Goal: Transaction & Acquisition: Purchase product/service

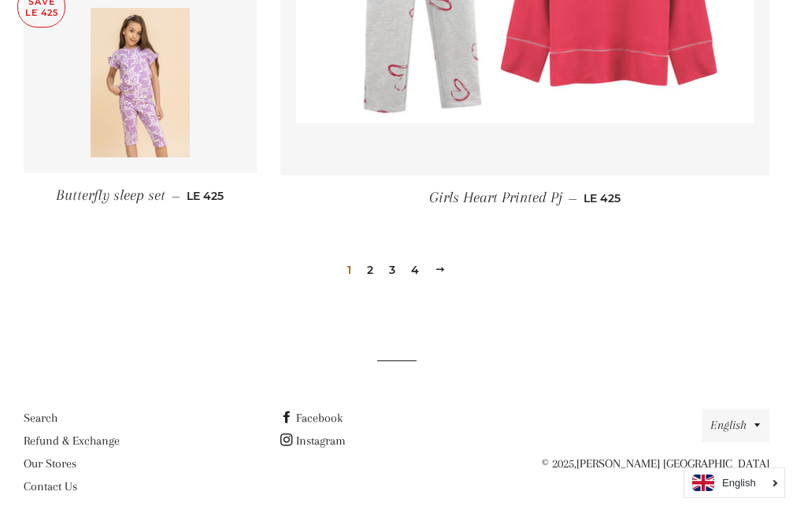
scroll to position [2313, 0]
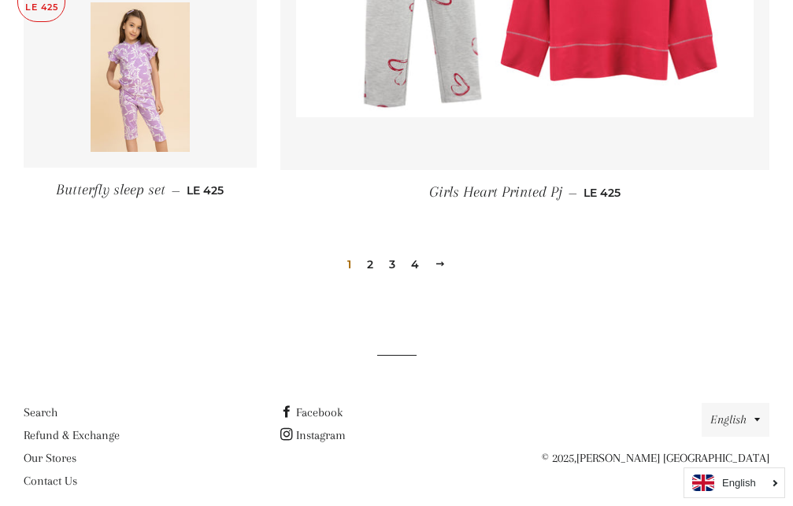
click at [371, 264] on link "2" at bounding box center [370, 265] width 19 height 24
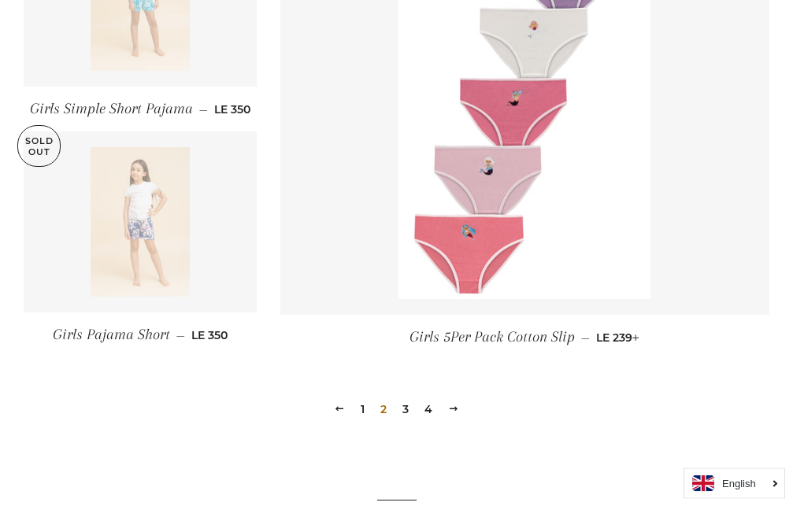
scroll to position [2179, 0]
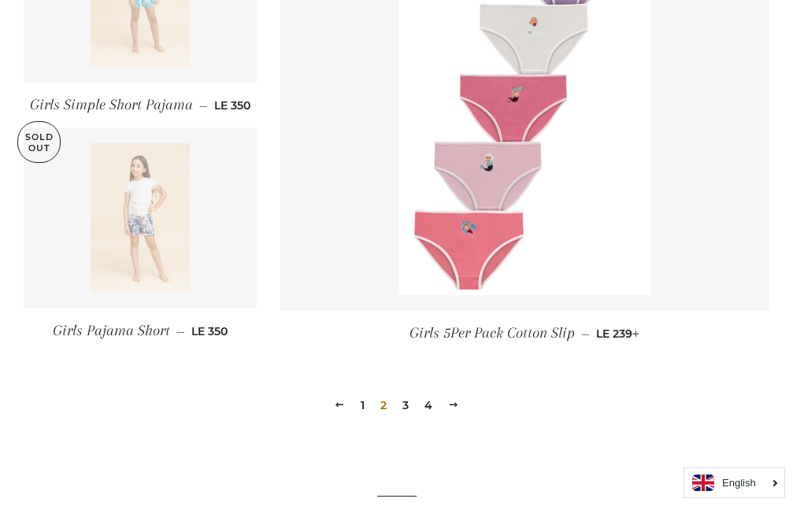
click at [404, 402] on link "3" at bounding box center [405, 406] width 19 height 24
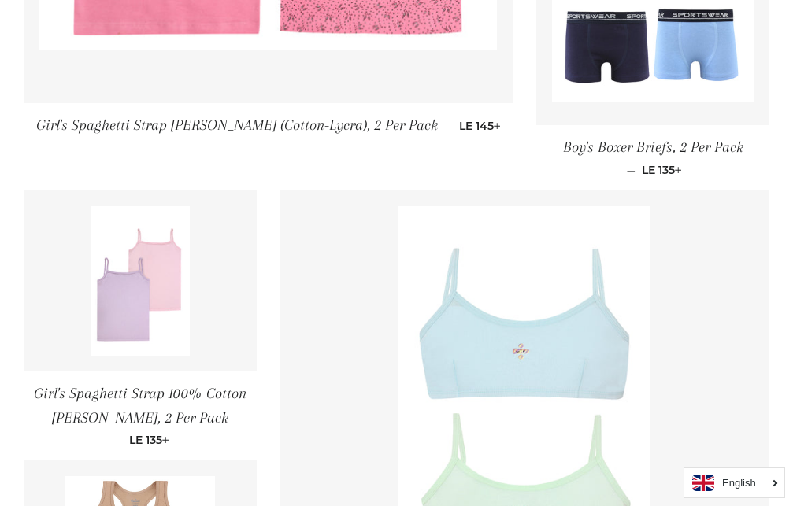
scroll to position [2397, 0]
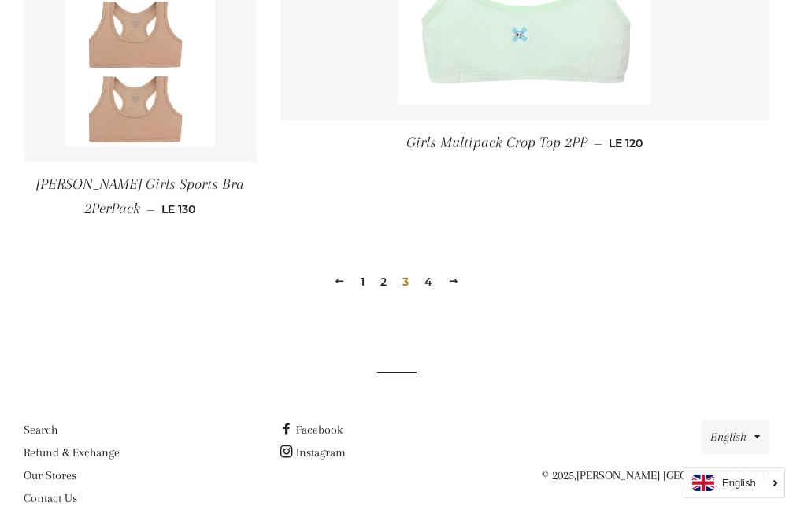
click at [430, 270] on link "4" at bounding box center [428, 282] width 20 height 24
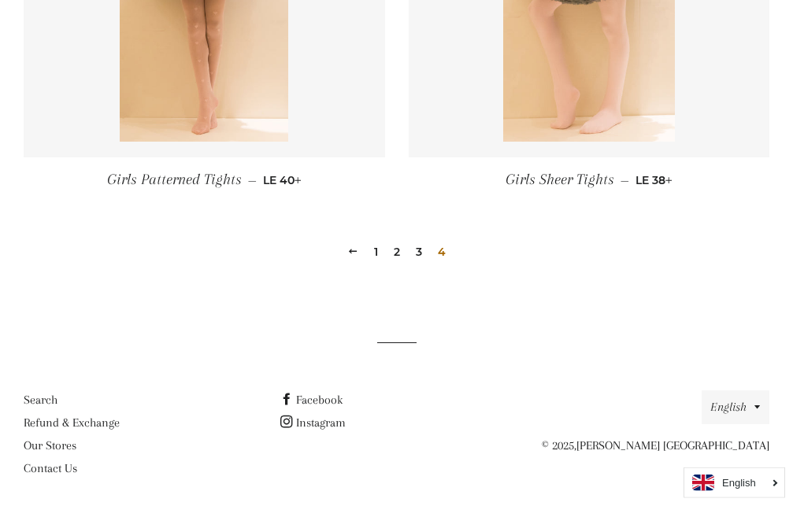
scroll to position [2217, 0]
